Goal: Task Accomplishment & Management: Manage account settings

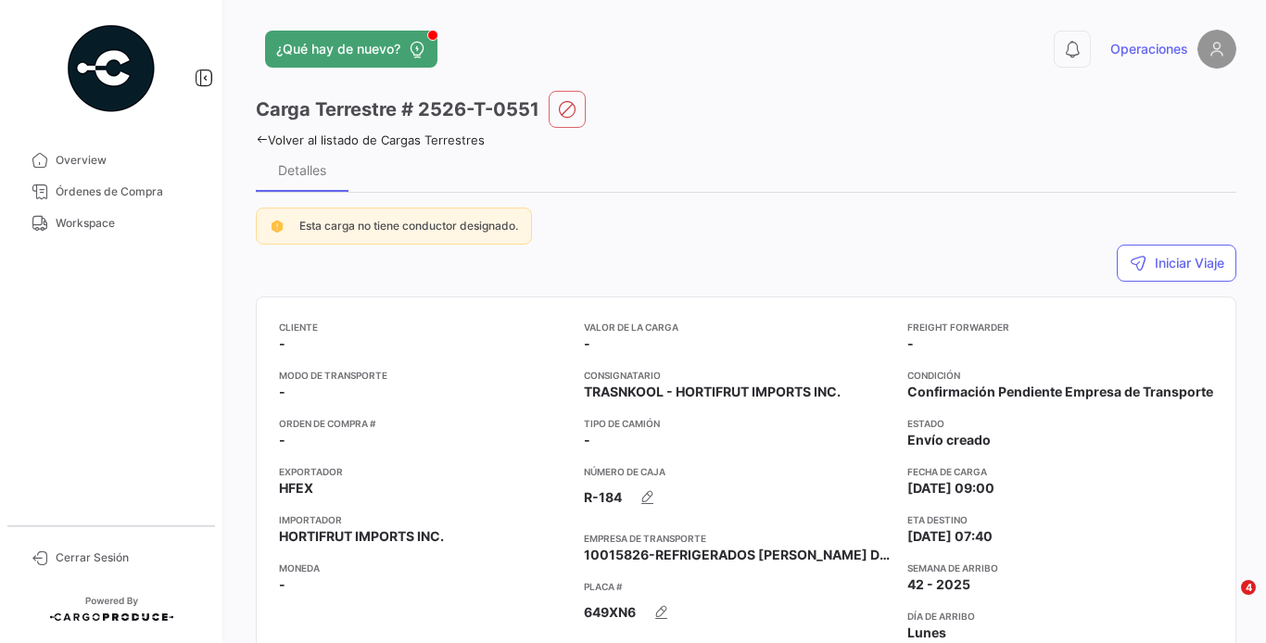
click at [133, 227] on span "Workspace" at bounding box center [128, 223] width 145 height 17
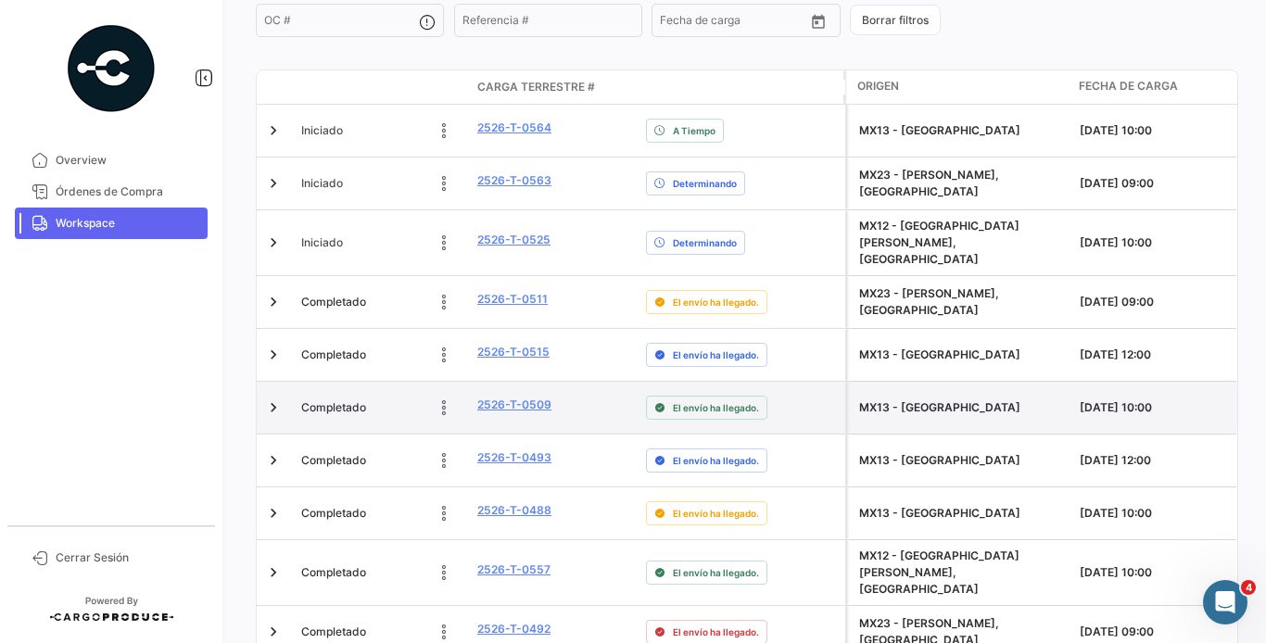
scroll to position [826, 0]
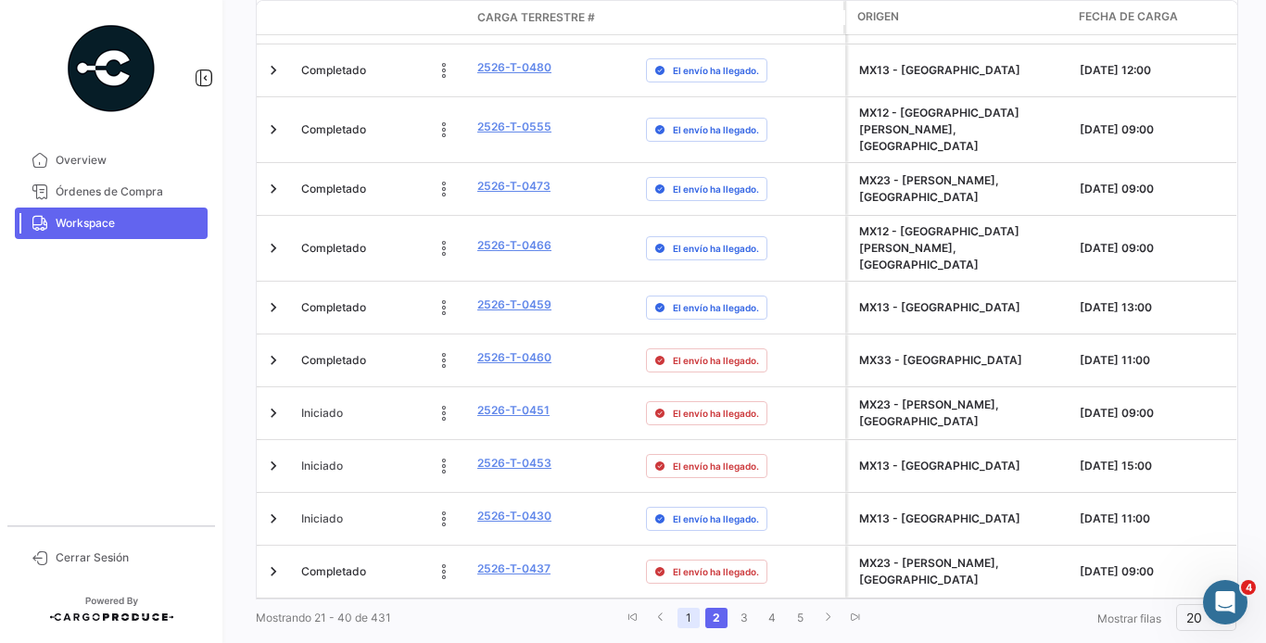
click at [686, 608] on link "1" at bounding box center [688, 618] width 22 height 20
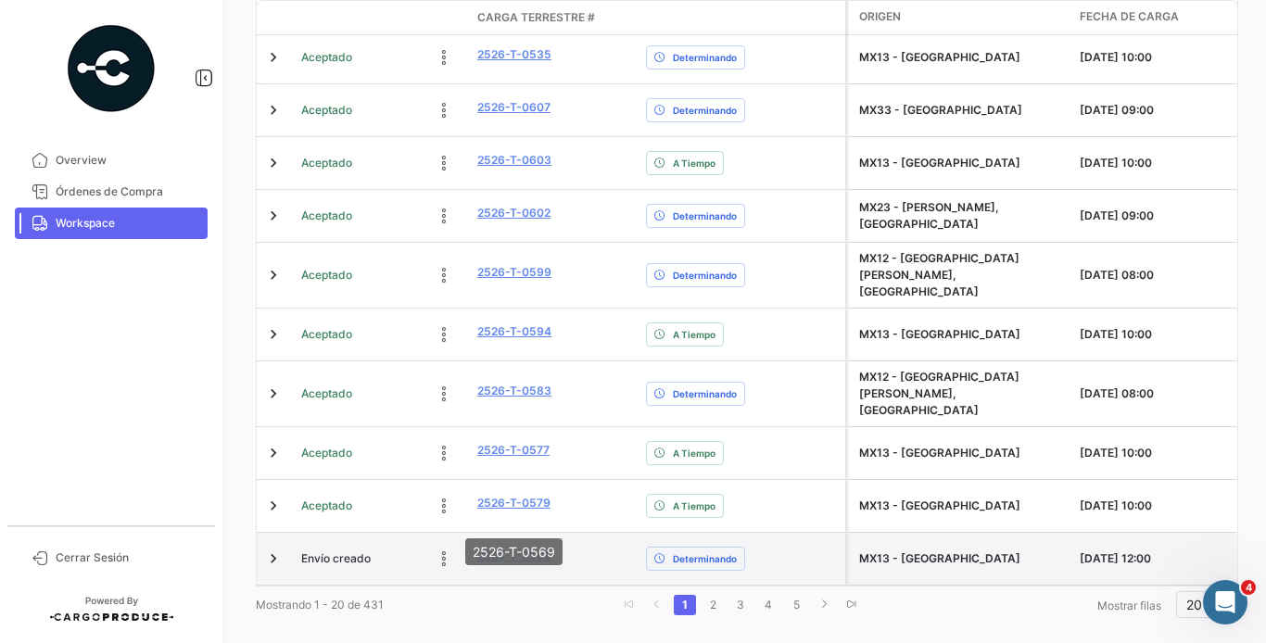
click at [534, 548] on link "2526-T-0569" at bounding box center [514, 556] width 74 height 17
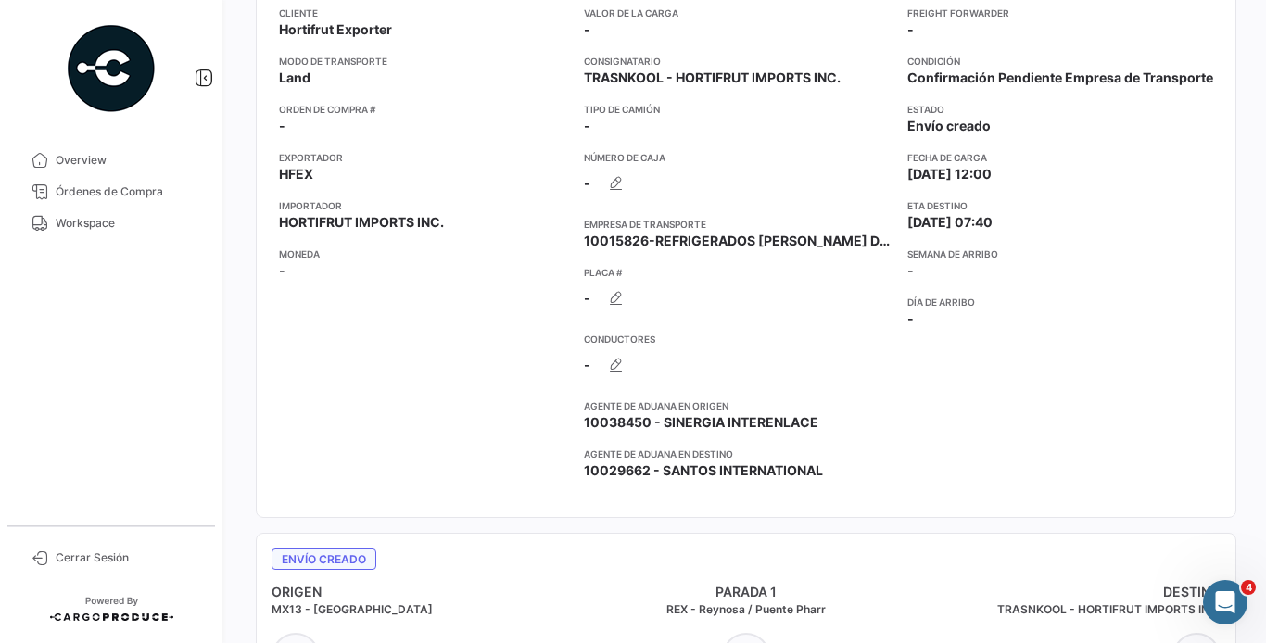
scroll to position [325, 0]
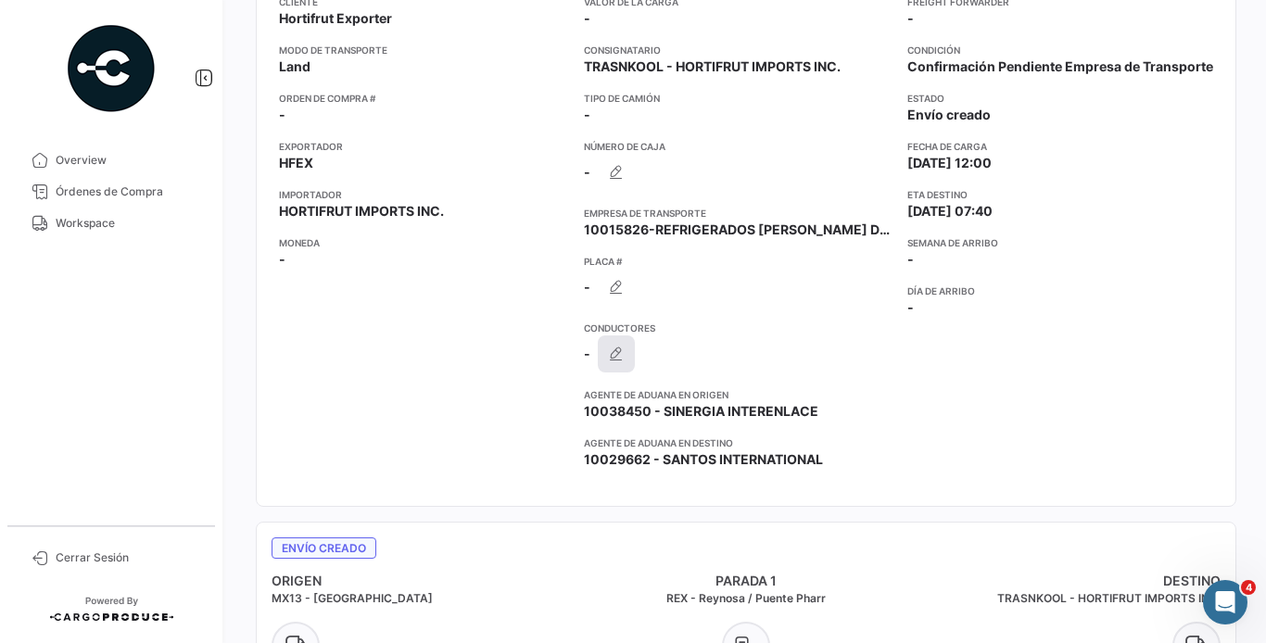
click at [618, 348] on icon "button" at bounding box center [616, 354] width 19 height 19
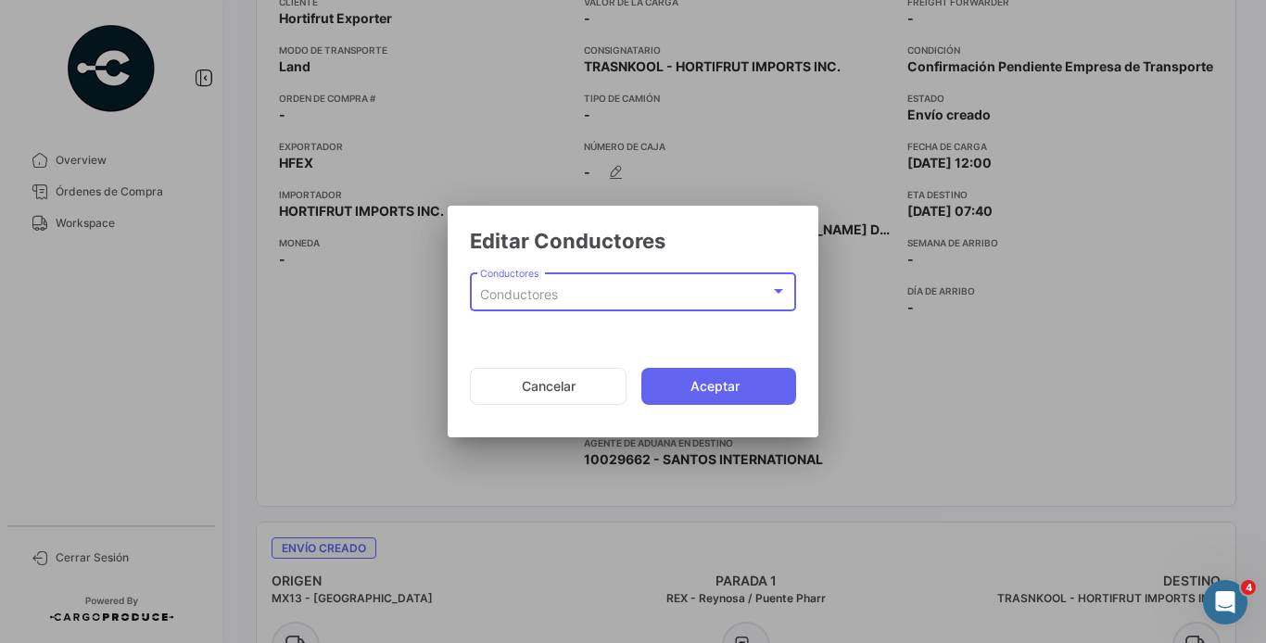
click at [622, 289] on div "Conductores" at bounding box center [625, 295] width 290 height 16
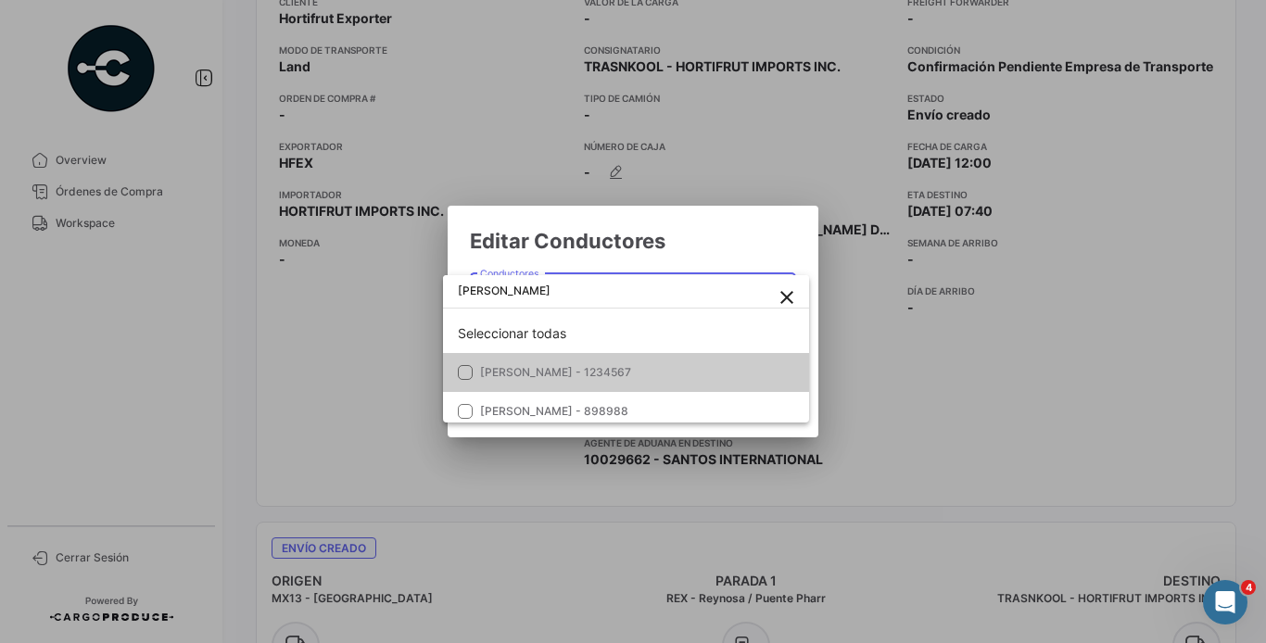
type input "[PERSON_NAME]"
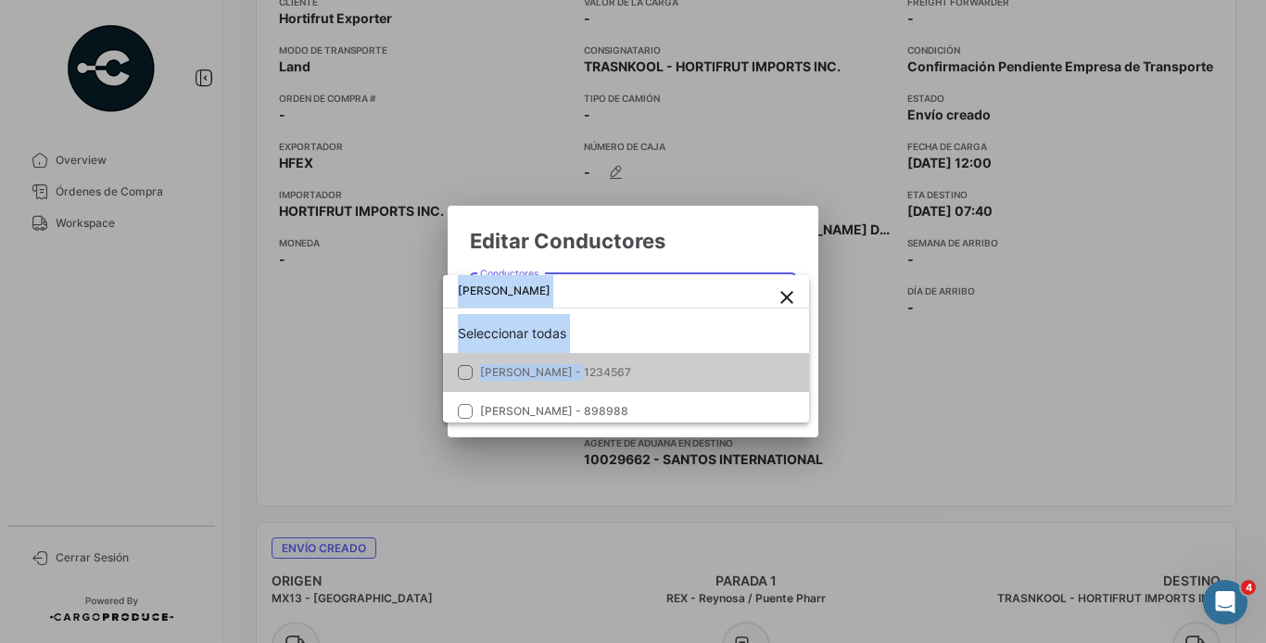
drag, startPoint x: 570, startPoint y: 374, endPoint x: 734, endPoint y: 244, distance: 209.7
click at [734, 244] on div "Editar Conductores Conductores Conductores Cancelar Aceptar [PERSON_NAME] close…" at bounding box center [633, 321] width 1266 height 643
click at [734, 244] on div at bounding box center [633, 321] width 1266 height 643
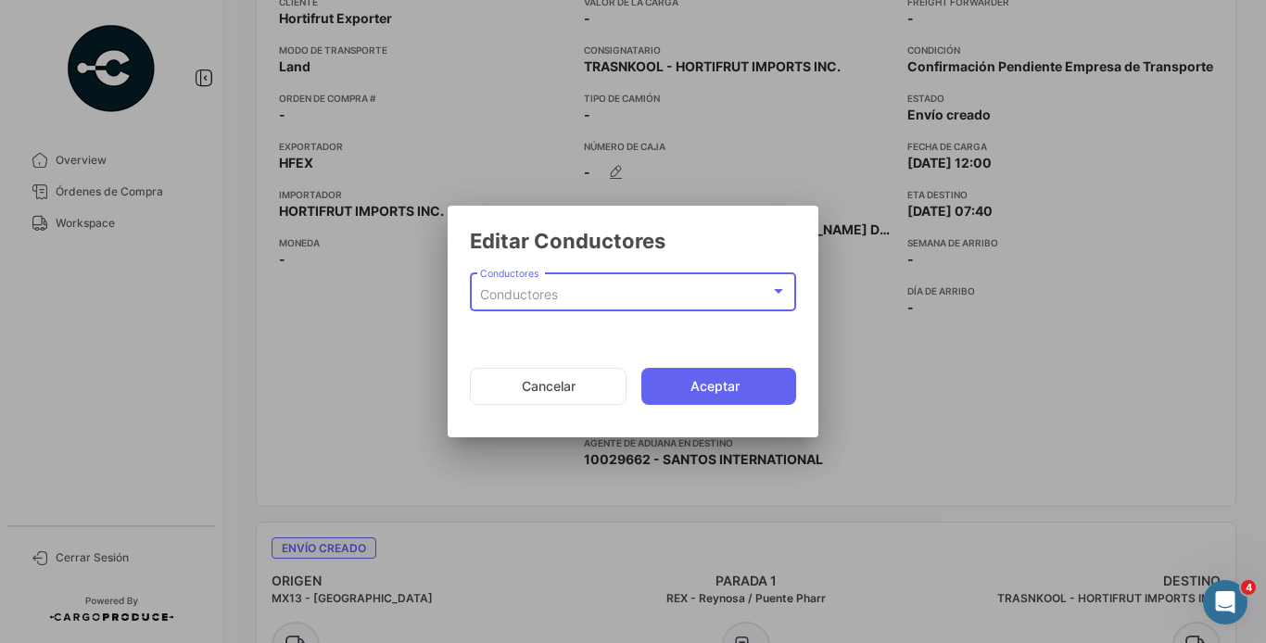
click at [655, 291] on div "Conductores" at bounding box center [625, 295] width 290 height 16
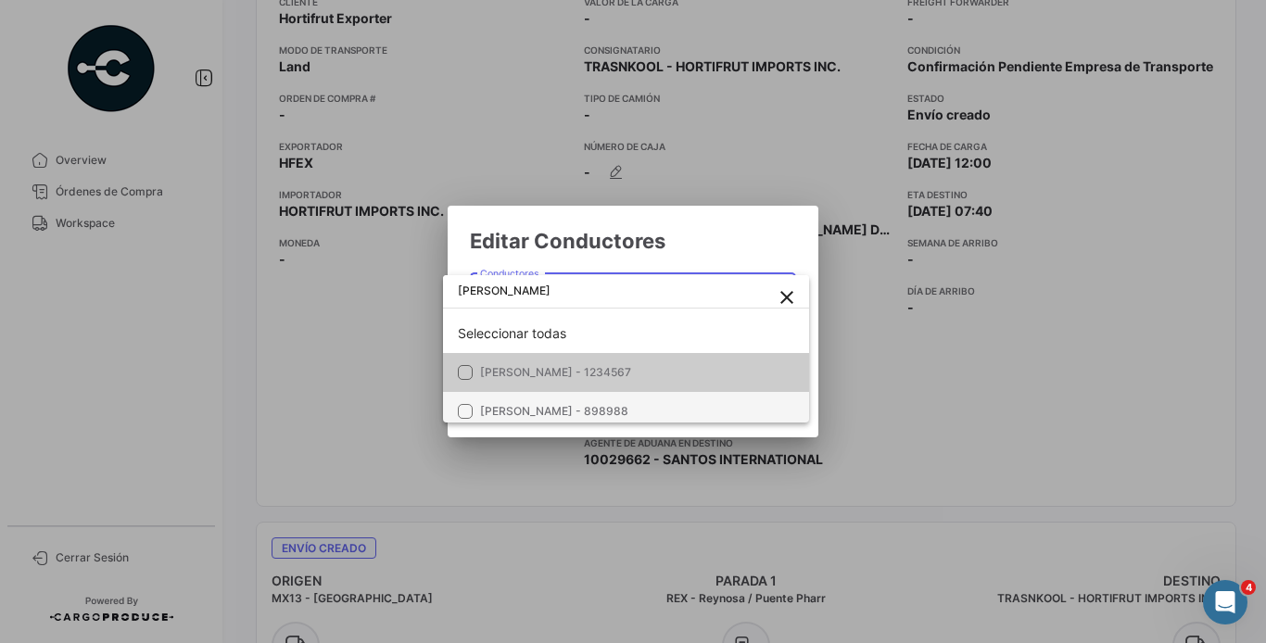
type input "[PERSON_NAME]"
click at [608, 408] on span "[PERSON_NAME] - 898988" at bounding box center [554, 411] width 148 height 14
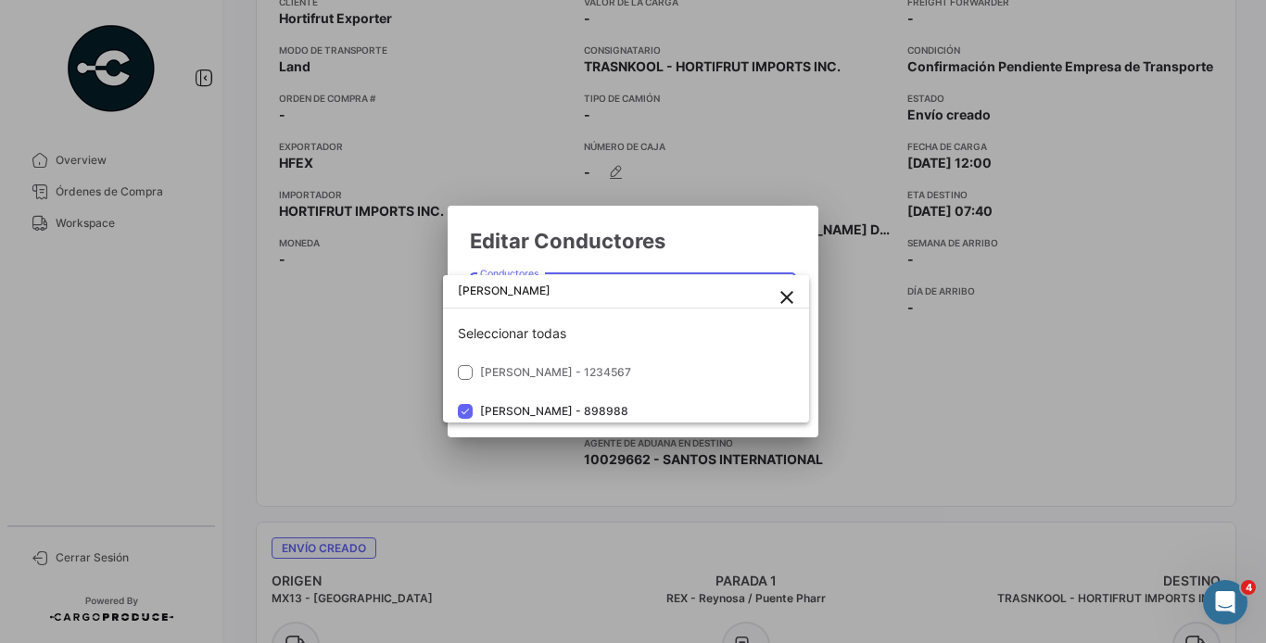
click at [730, 241] on div at bounding box center [633, 321] width 1266 height 643
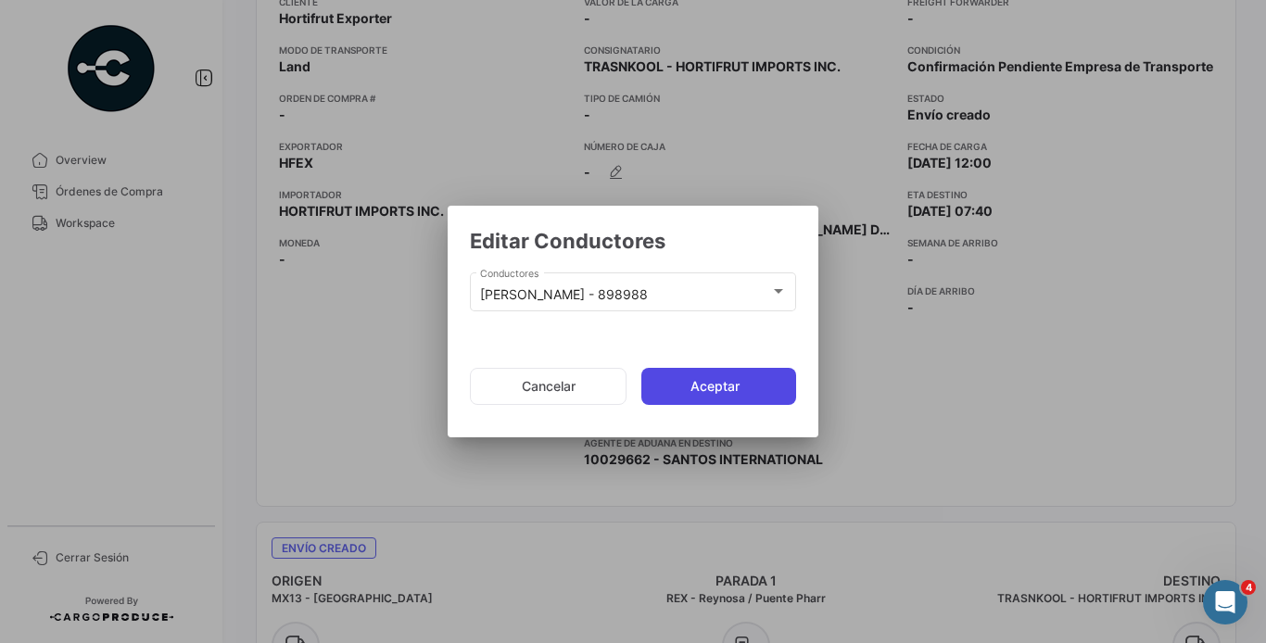
click at [729, 390] on button "Aceptar" at bounding box center [718, 386] width 155 height 37
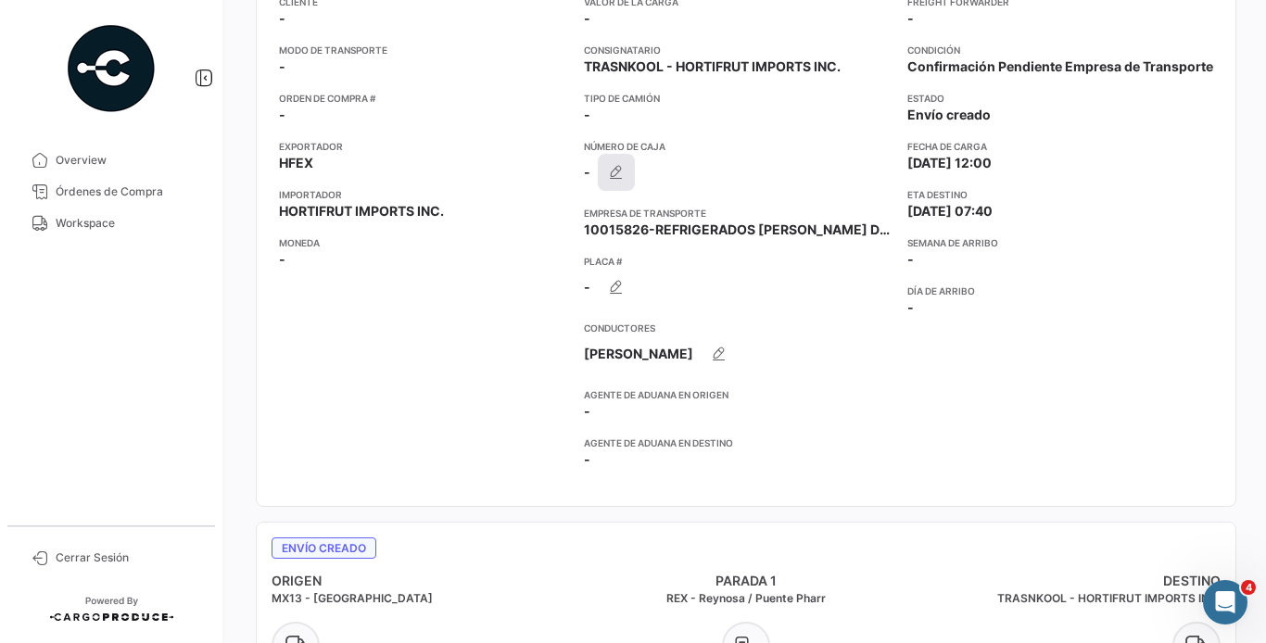
click at [622, 172] on icon "button" at bounding box center [616, 172] width 19 height 19
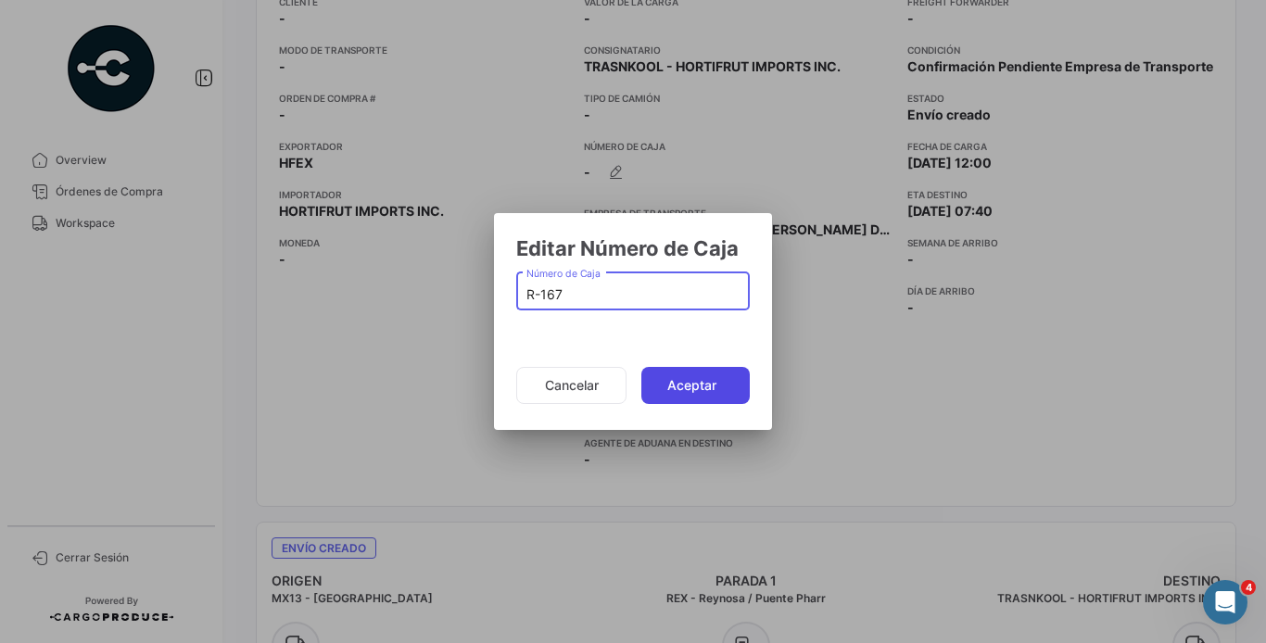
type input "R-167"
click at [663, 372] on button "Aceptar" at bounding box center [695, 385] width 108 height 37
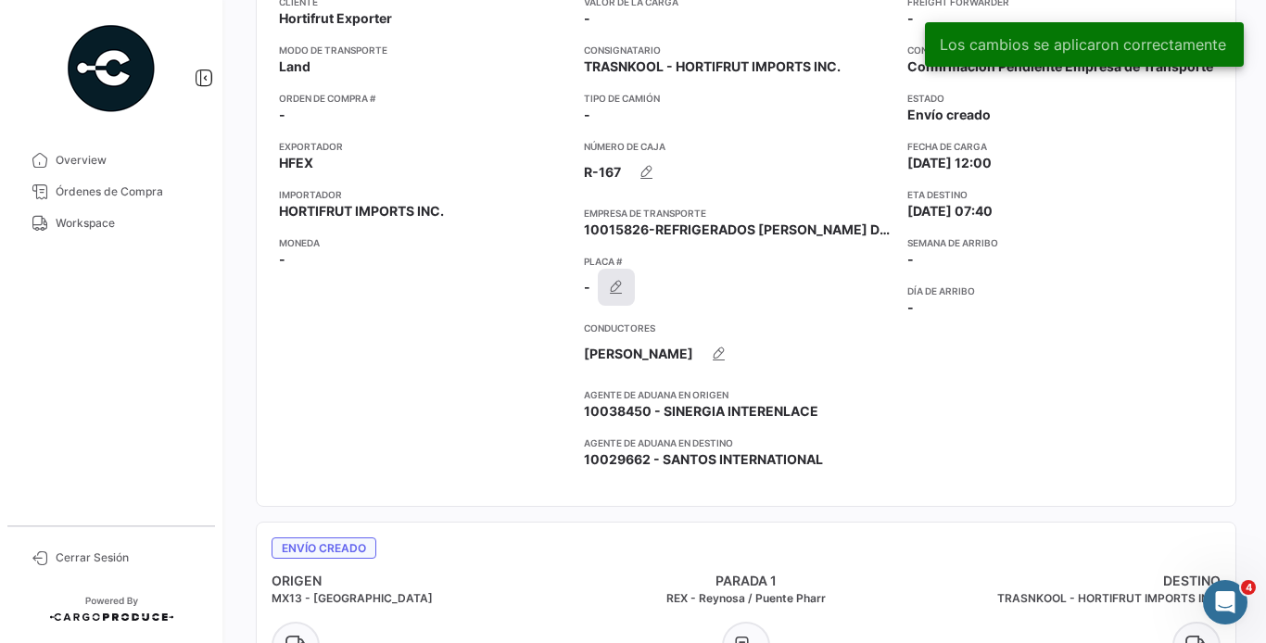
click at [633, 287] on button "button" at bounding box center [616, 287] width 37 height 37
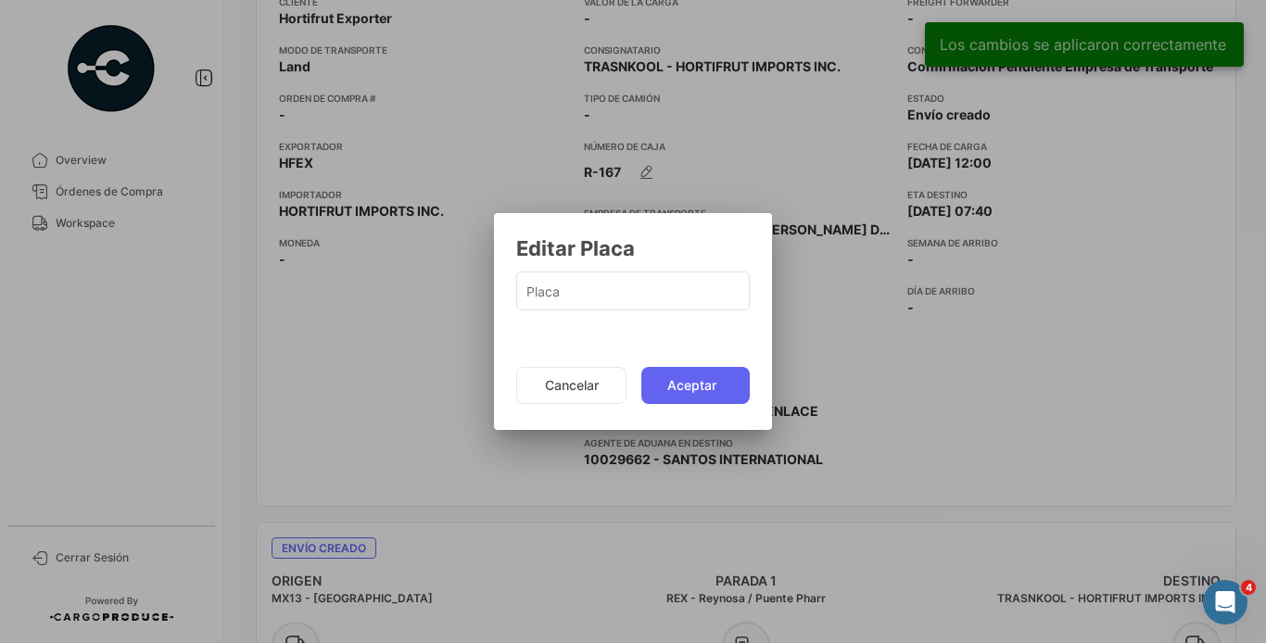
paste input "340XM8"
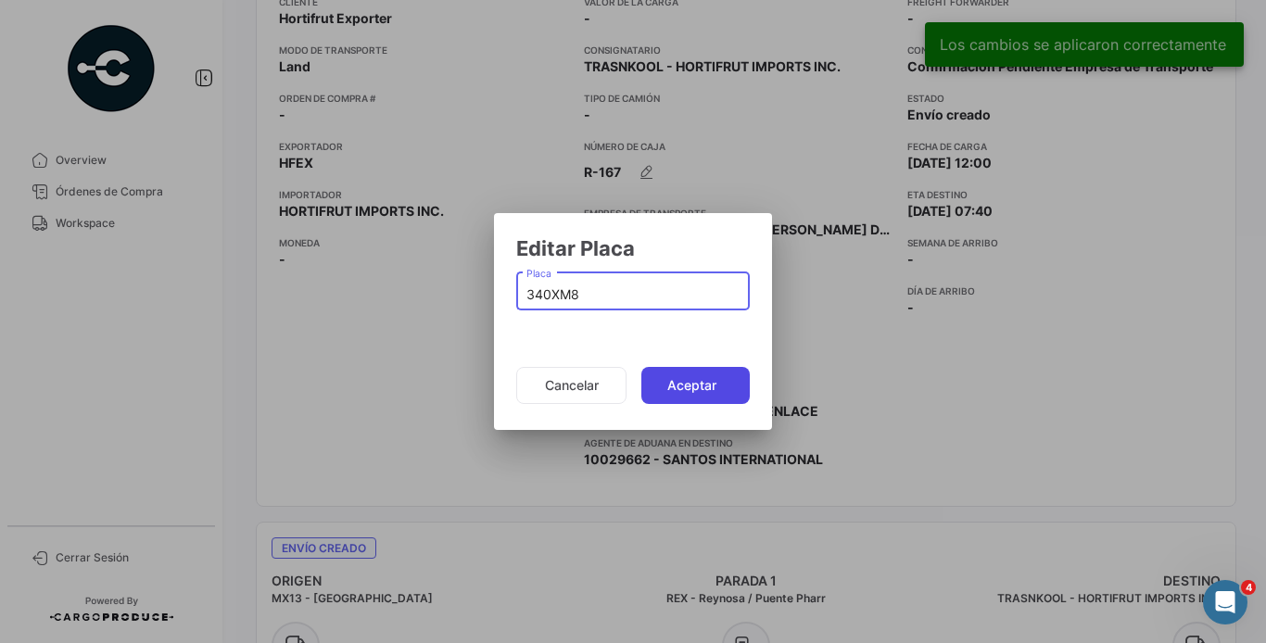
type input "340XM8"
click at [702, 396] on button "Aceptar" at bounding box center [695, 385] width 108 height 37
